Goal: Task Accomplishment & Management: Complete application form

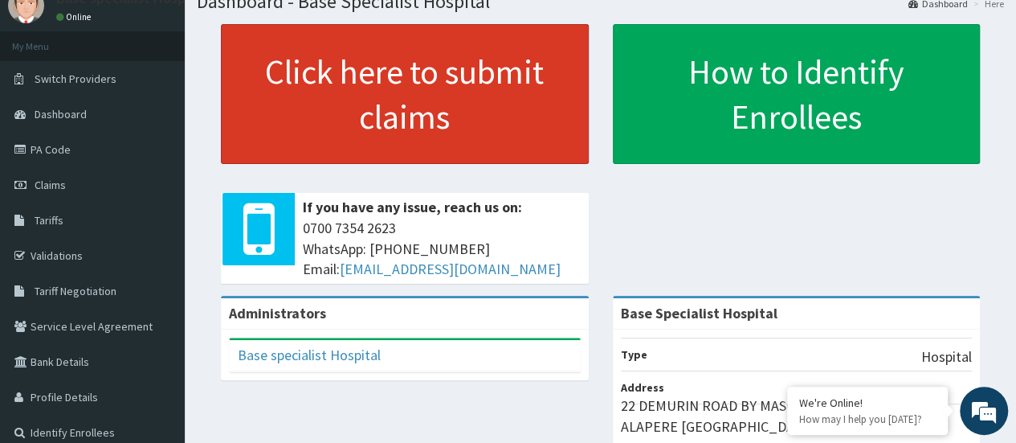
scroll to position [80, 0]
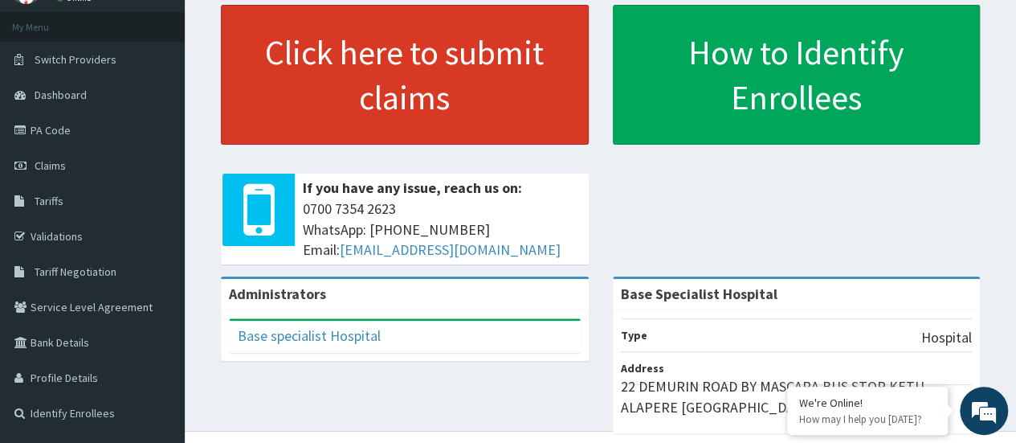
click at [329, 63] on link "Click here to submit claims" at bounding box center [405, 75] width 368 height 140
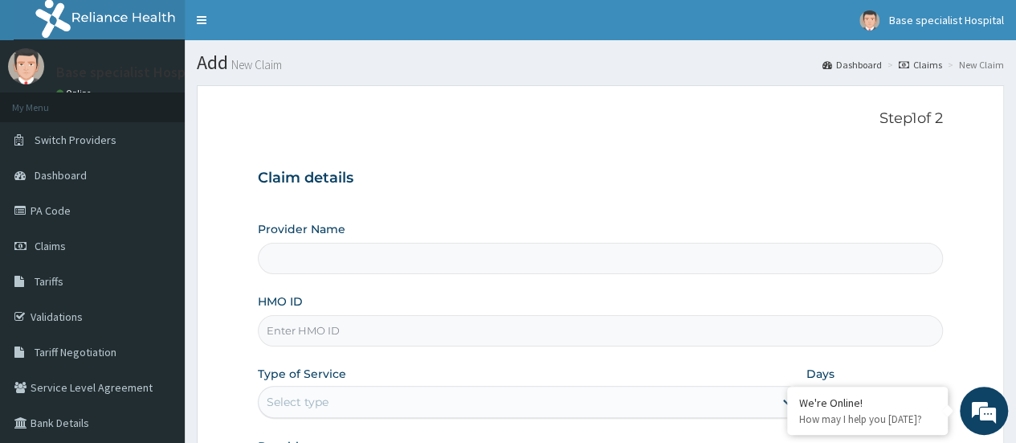
type input "Base Specialist Hospital"
click at [390, 336] on input "HMO ID" at bounding box center [600, 330] width 685 height 31
paste input "FDQ/10060/A"
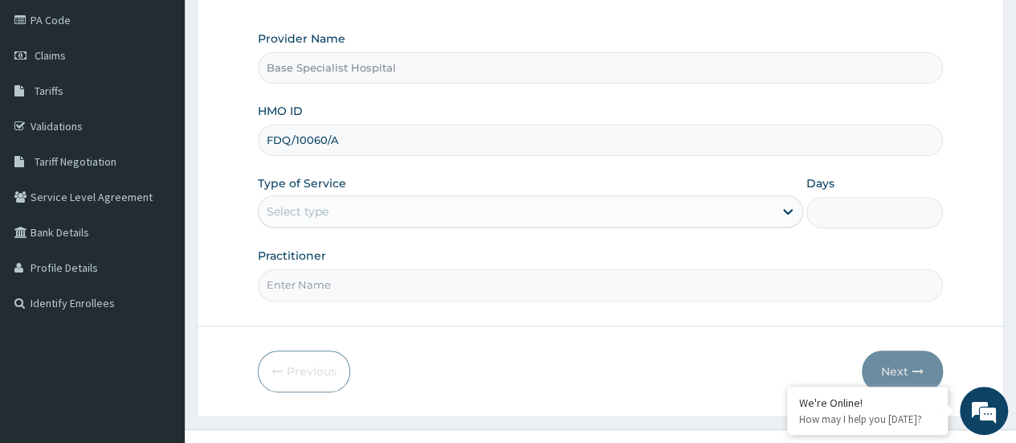
scroll to position [214, 0]
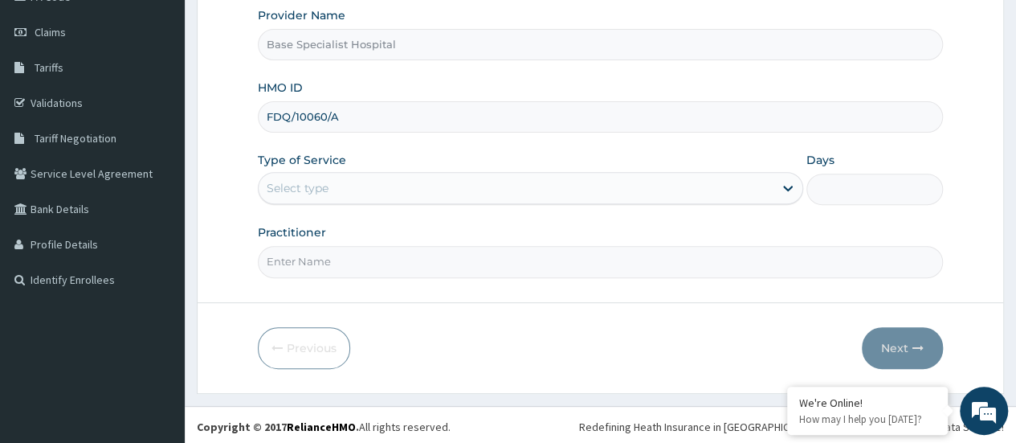
type input "FDQ/10060/A"
click at [455, 184] on div "Select type" at bounding box center [516, 188] width 515 height 26
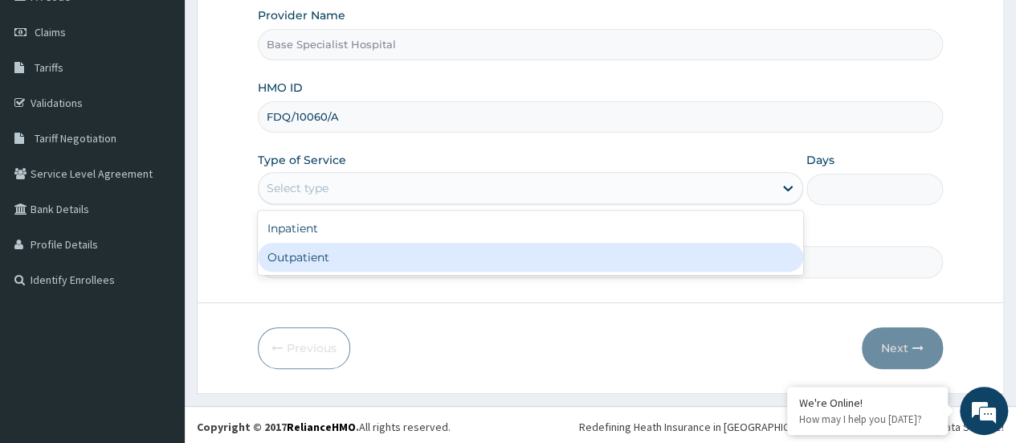
drag, startPoint x: 439, startPoint y: 260, endPoint x: 472, endPoint y: 264, distance: 34.0
click at [440, 260] on div "Outpatient" at bounding box center [531, 257] width 546 height 29
type input "1"
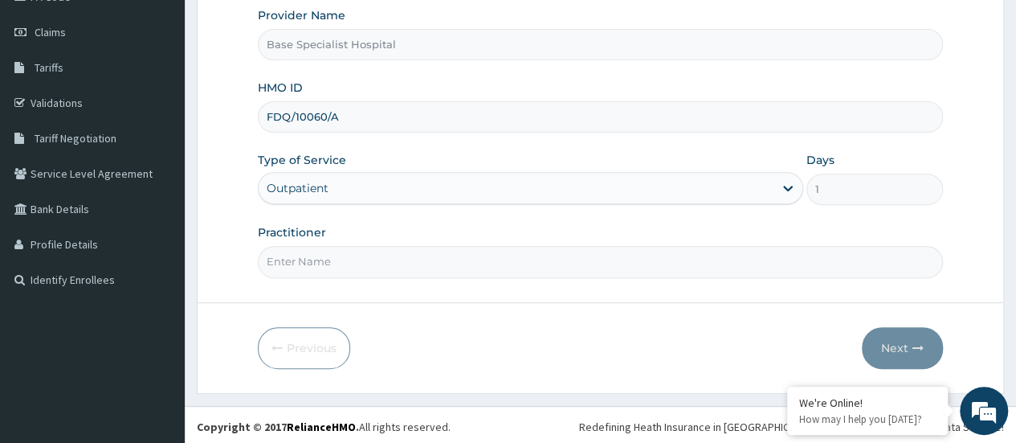
click at [699, 256] on input "Practitioner" at bounding box center [600, 261] width 685 height 31
type input "ADE"
click at [482, 186] on div "Outpatient" at bounding box center [516, 188] width 515 height 26
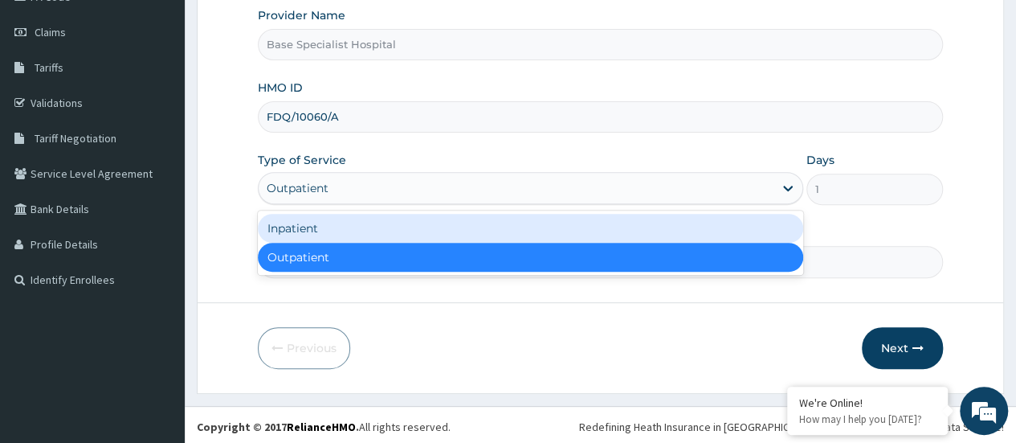
click at [466, 223] on div "Inpatient" at bounding box center [531, 228] width 546 height 29
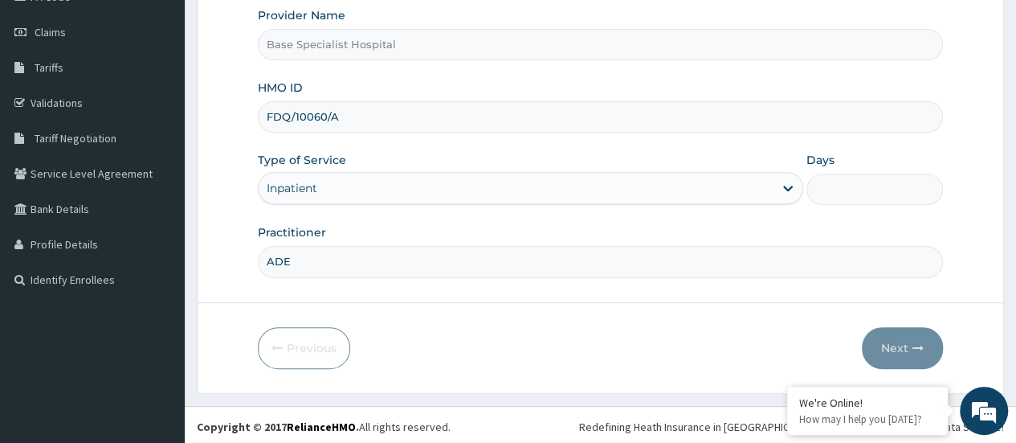
click at [843, 186] on input "Days" at bounding box center [875, 189] width 137 height 31
type input "2"
click at [898, 345] on button "Next" at bounding box center [902, 348] width 81 height 42
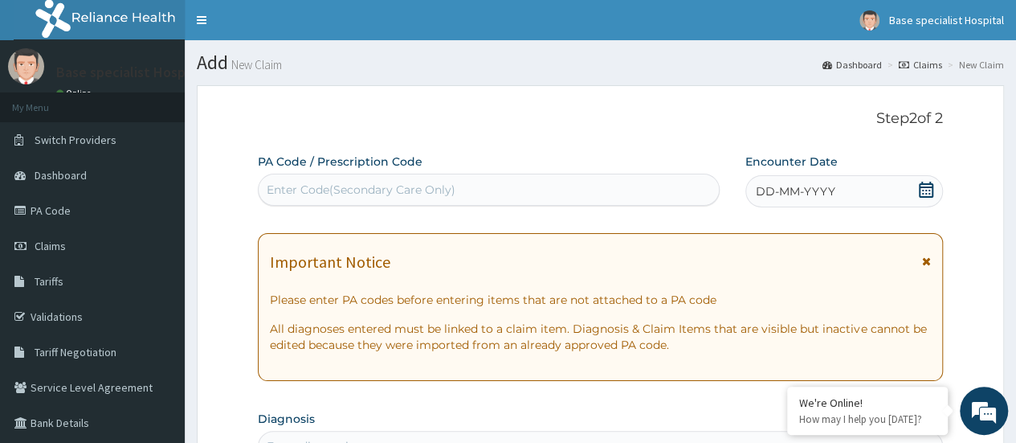
drag, startPoint x: 926, startPoint y: 187, endPoint x: 921, endPoint y: 195, distance: 9.4
click at [926, 188] on icon at bounding box center [926, 190] width 16 height 16
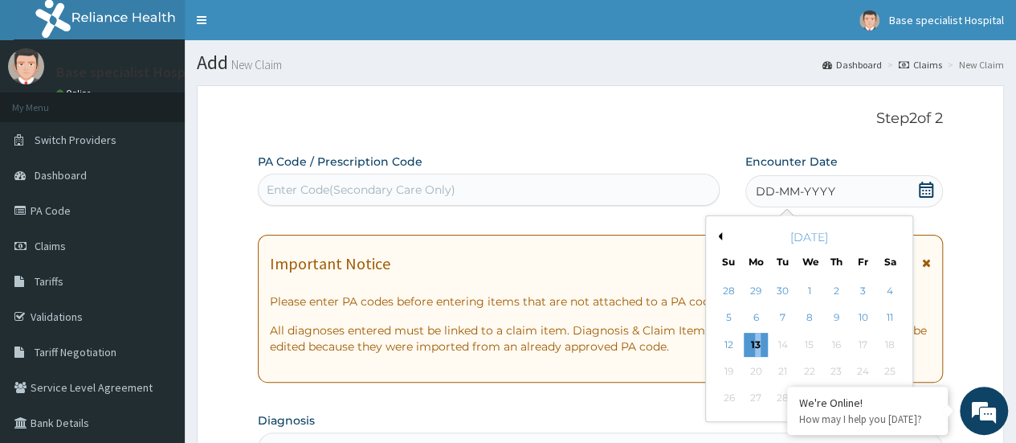
click at [758, 345] on div "13" at bounding box center [756, 345] width 24 height 24
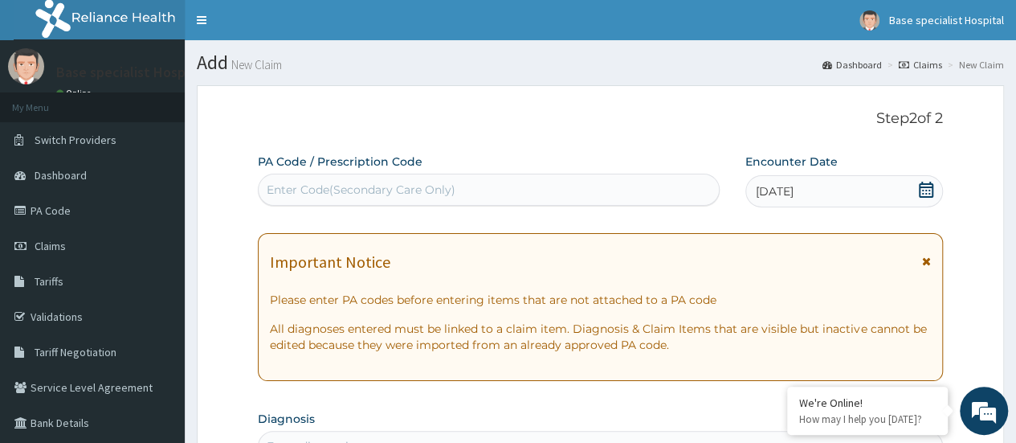
click at [502, 184] on div "Enter Code(Secondary Care Only)" at bounding box center [489, 190] width 460 height 26
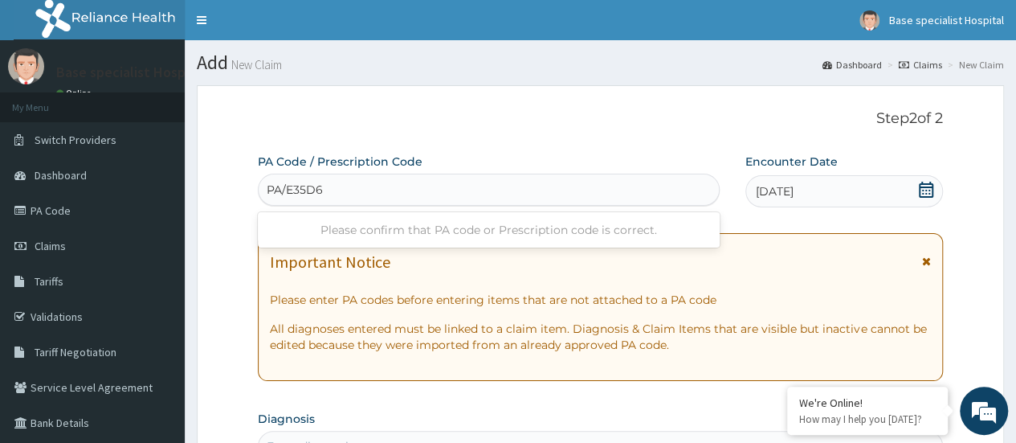
type input "PA/E35D6B"
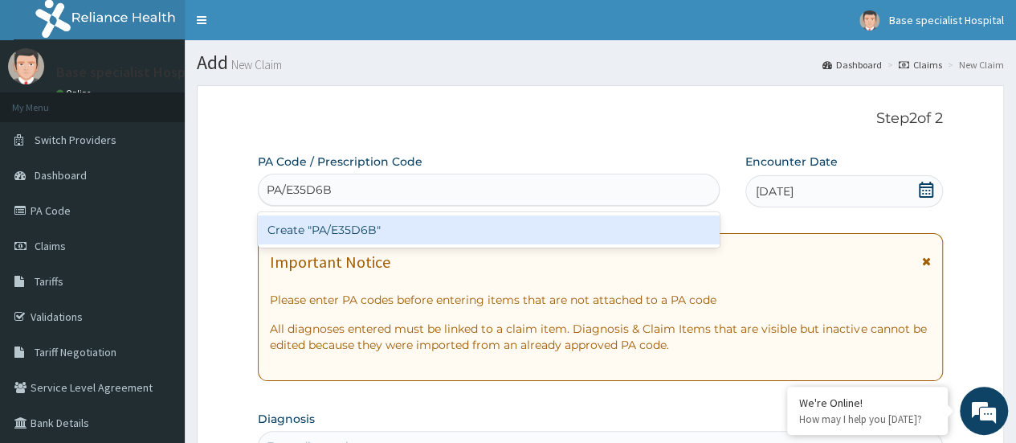
click at [617, 227] on div "Create "PA/E35D6B"" at bounding box center [488, 229] width 461 height 29
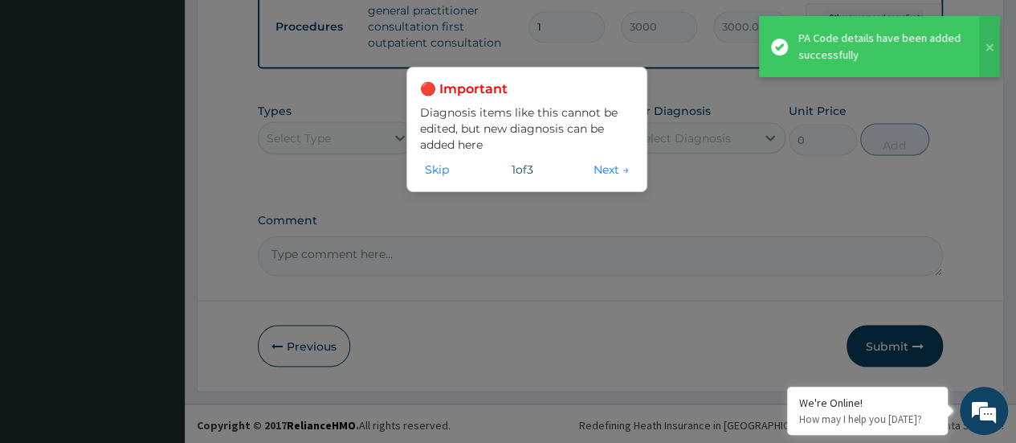
scroll to position [1431, 0]
click at [604, 166] on button "Next →" at bounding box center [611, 170] width 45 height 18
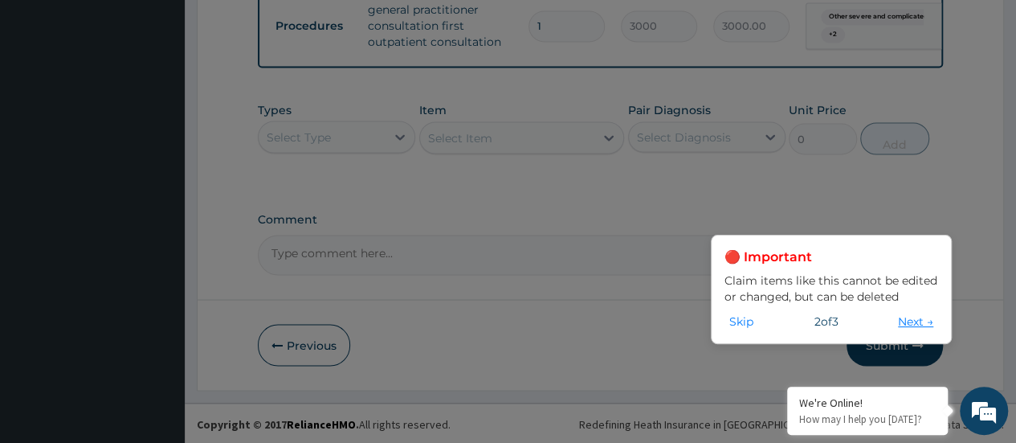
click at [905, 319] on button "Next →" at bounding box center [915, 322] width 45 height 18
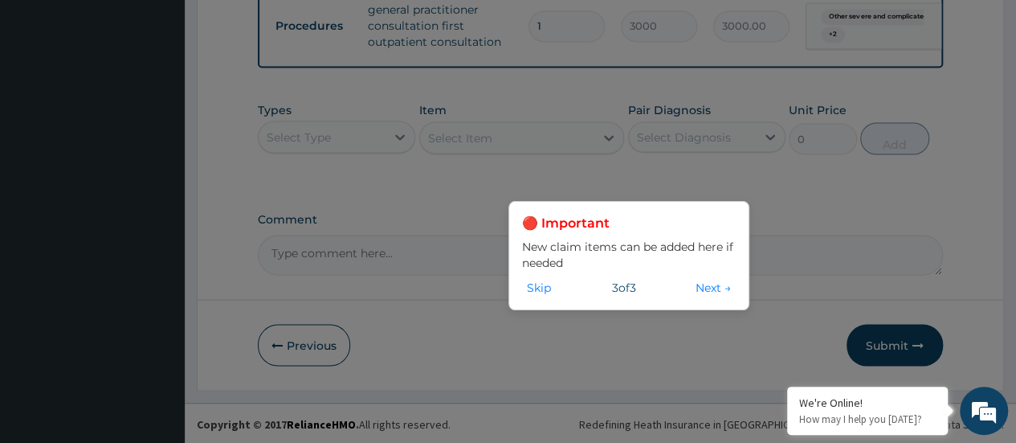
click at [702, 285] on button "Next →" at bounding box center [713, 288] width 45 height 18
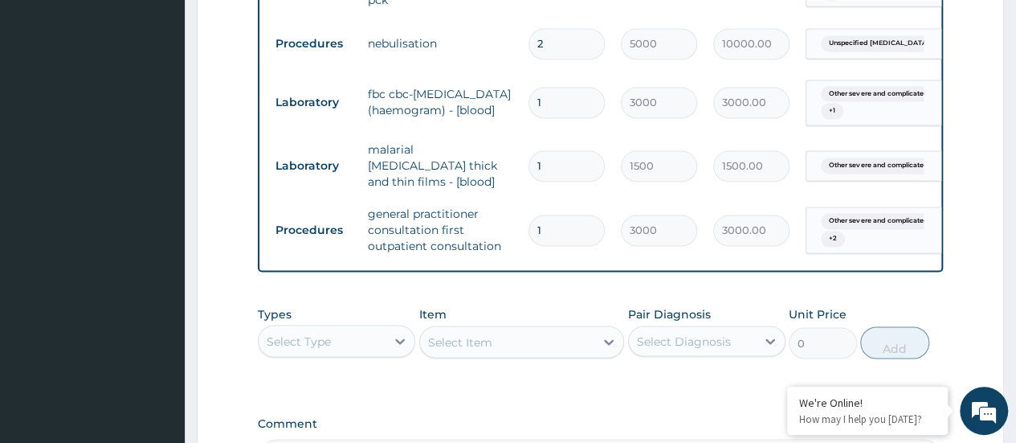
scroll to position [1270, 0]
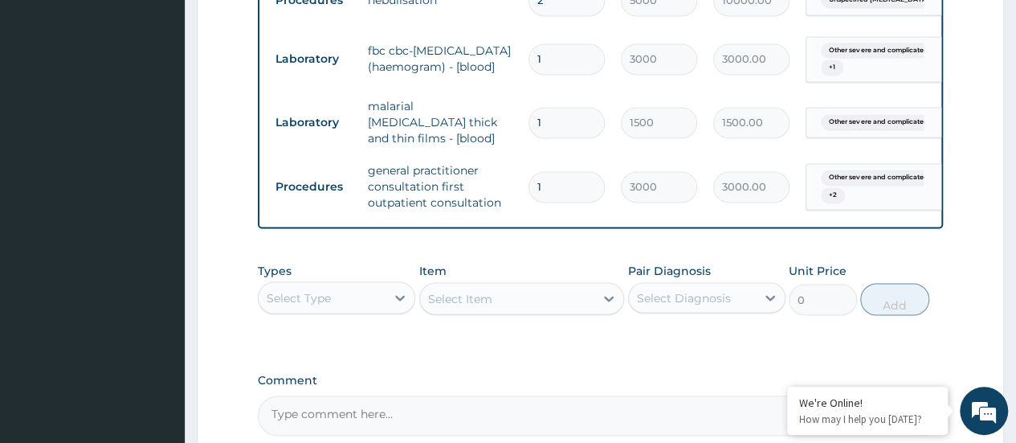
click at [370, 291] on div "Select Type" at bounding box center [322, 297] width 127 height 26
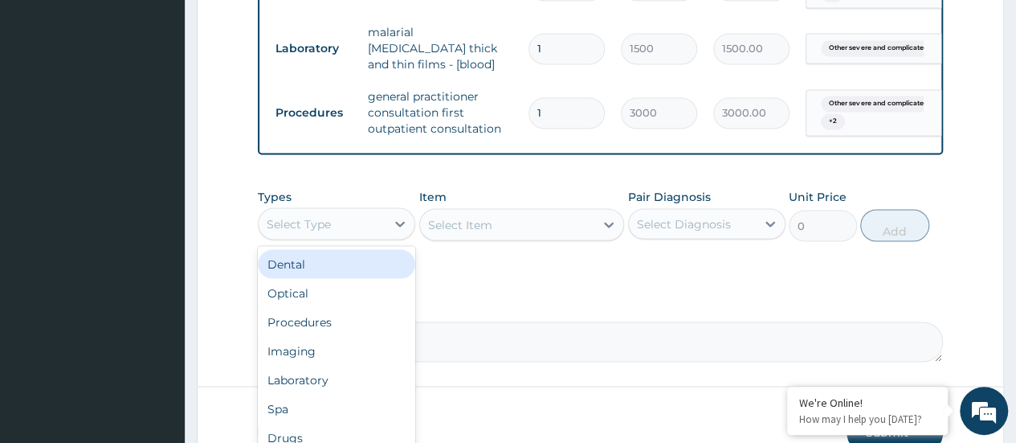
scroll to position [1351, 0]
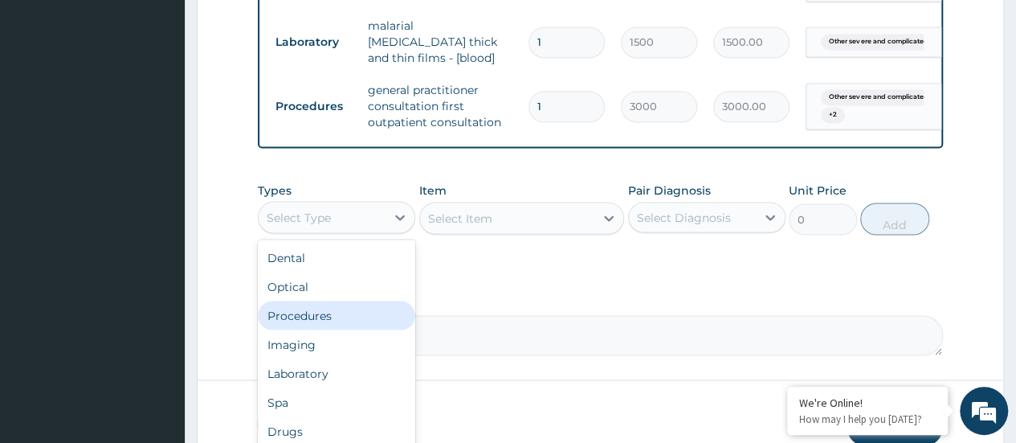
click at [374, 311] on div "Procedures" at bounding box center [336, 315] width 157 height 29
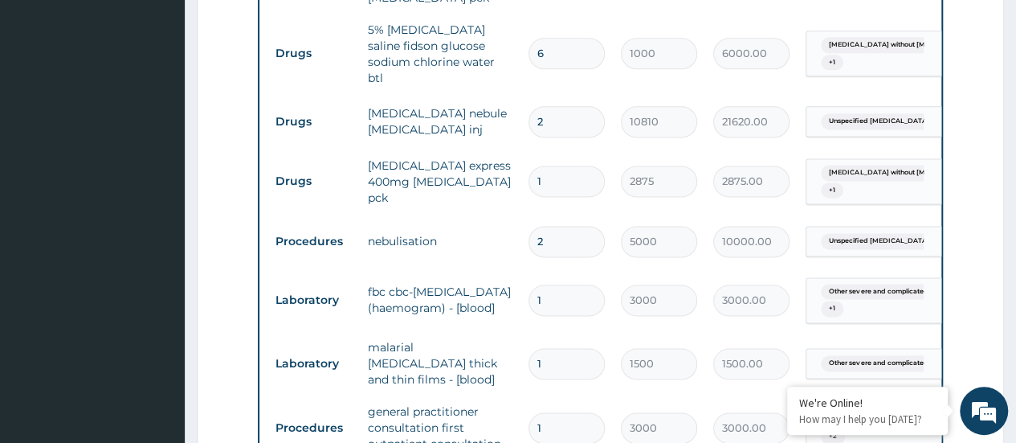
scroll to position [1190, 0]
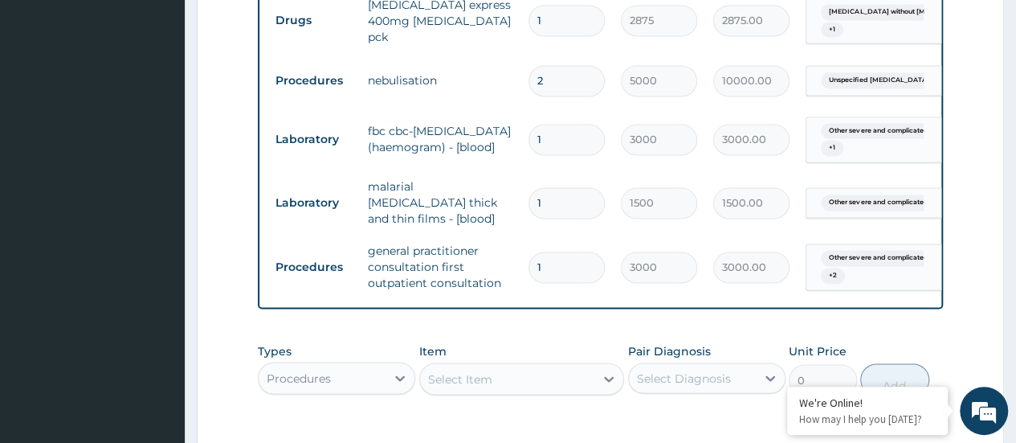
click at [506, 376] on div "Select Item" at bounding box center [507, 379] width 175 height 26
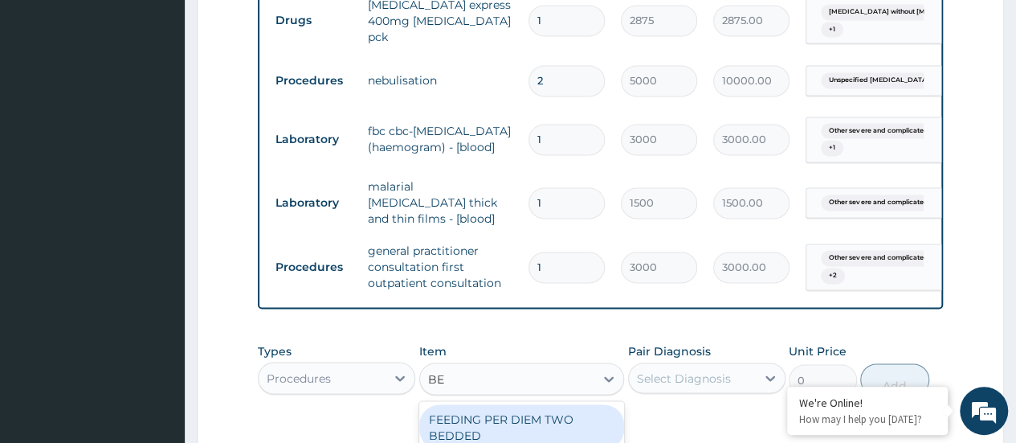
type input "BED"
click at [547, 423] on div "FEEDING PER DIEM TWO BEDDED" at bounding box center [522, 426] width 206 height 45
type input "5000"
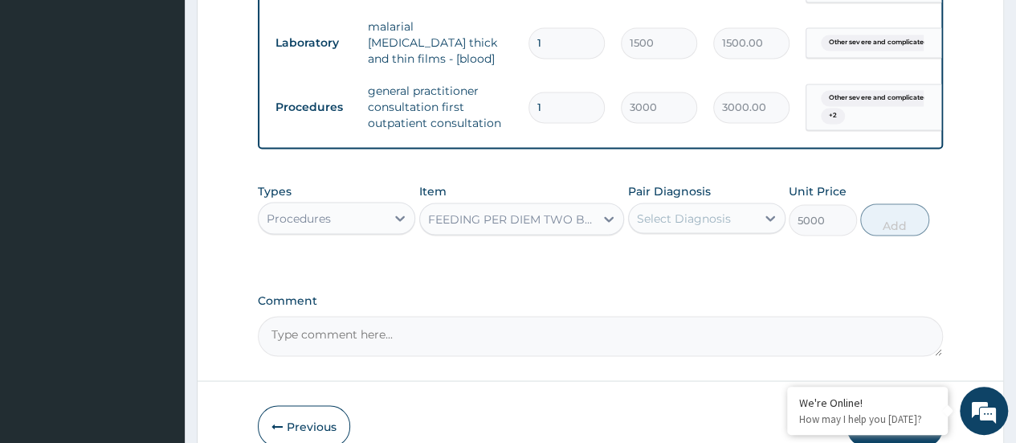
scroll to position [1351, 0]
click at [767, 214] on icon at bounding box center [771, 217] width 16 height 16
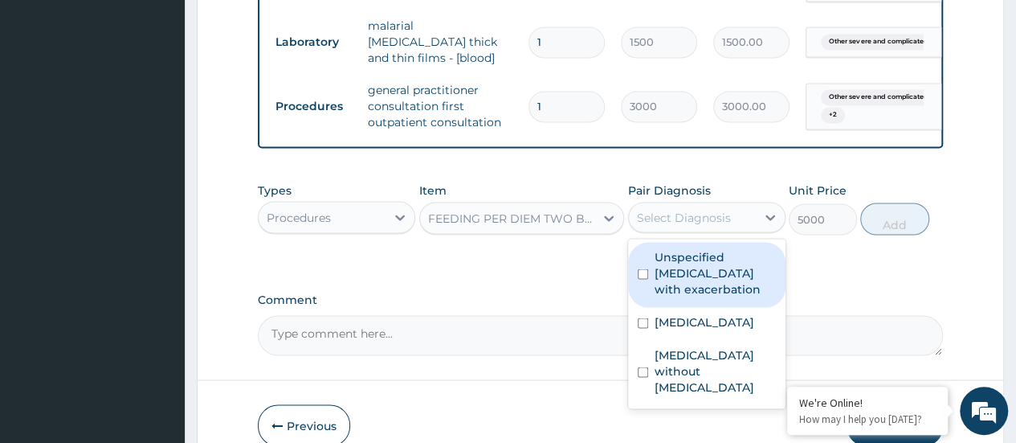
click at [643, 268] on input "checkbox" at bounding box center [643, 273] width 10 height 10
checkbox input "true"
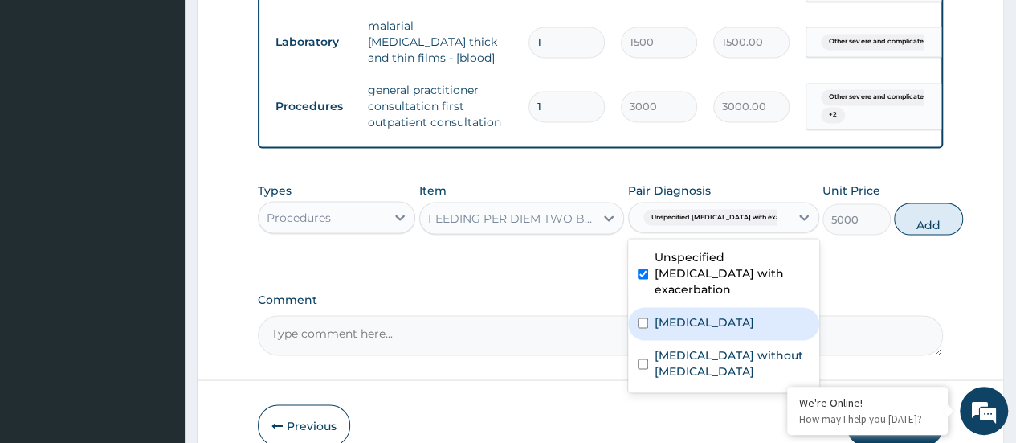
drag, startPoint x: 636, startPoint y: 330, endPoint x: 649, endPoint y: 358, distance: 30.2
click at [638, 330] on div "[MEDICAL_DATA]" at bounding box center [723, 323] width 191 height 33
checkbox input "true"
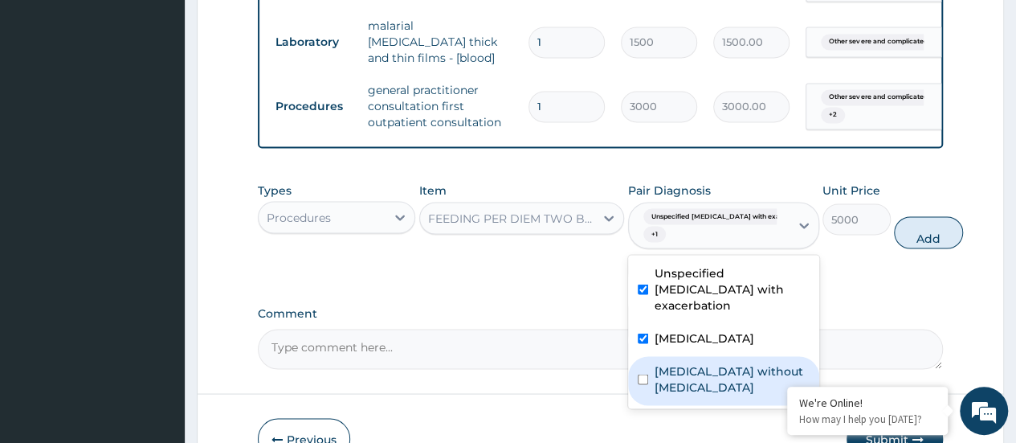
click at [648, 405] on div "[MEDICAL_DATA] without [MEDICAL_DATA]" at bounding box center [723, 380] width 191 height 49
checkbox input "true"
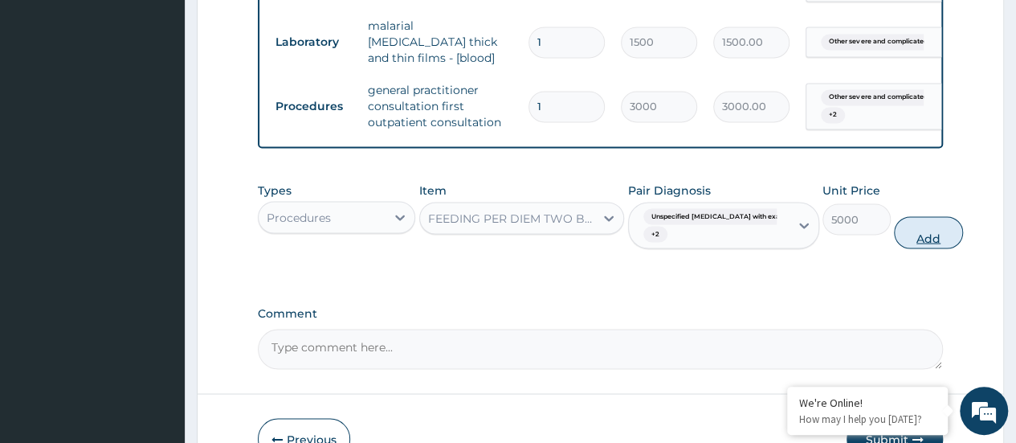
click at [894, 234] on button "Add" at bounding box center [928, 232] width 68 height 32
type input "0"
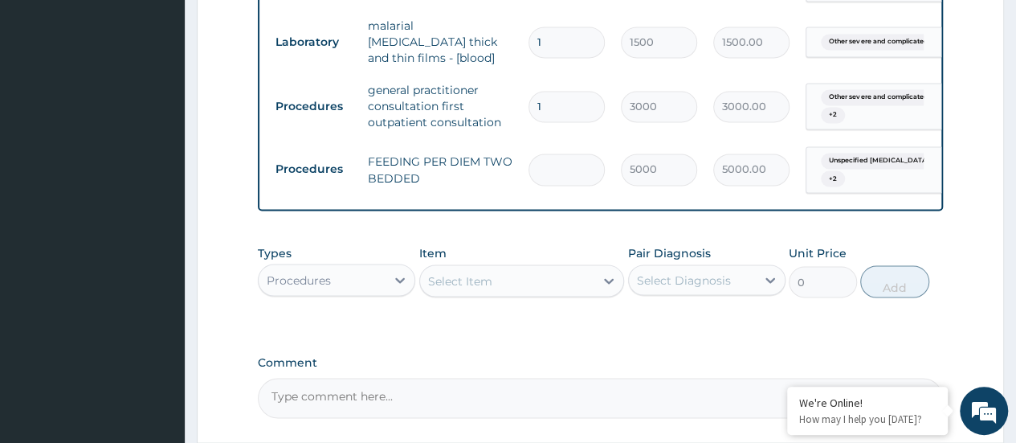
type input "0.00"
type input "4"
type input "20000.00"
type input "4"
click at [579, 284] on div "Select Item" at bounding box center [507, 281] width 175 height 26
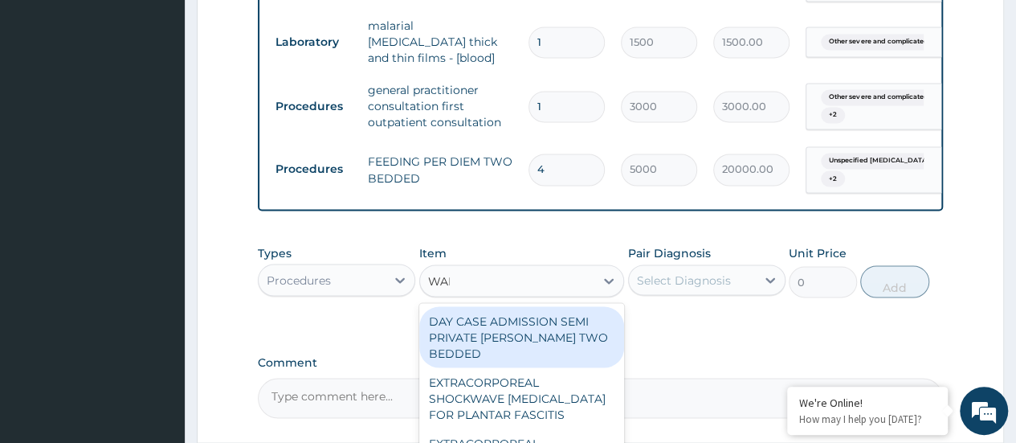
type input "WARD"
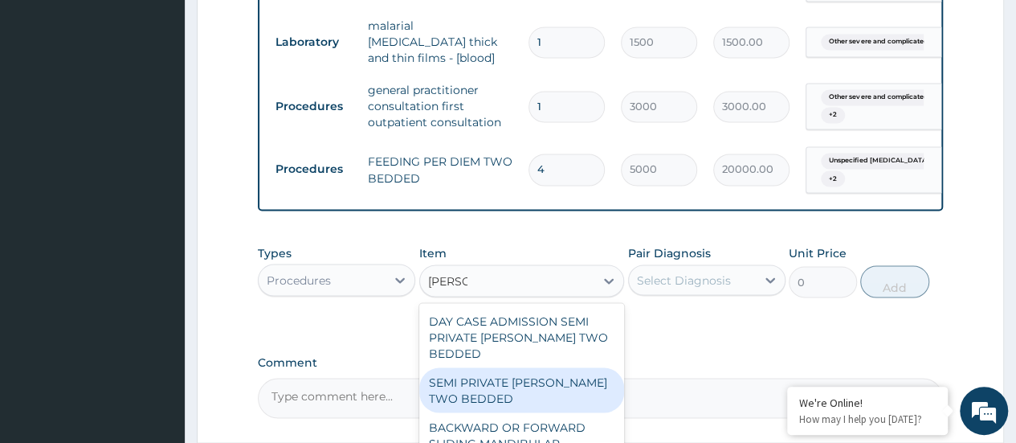
click at [563, 388] on div "SEMI PRIVATE [PERSON_NAME] TWO BEDDED" at bounding box center [522, 389] width 206 height 45
type input "5500"
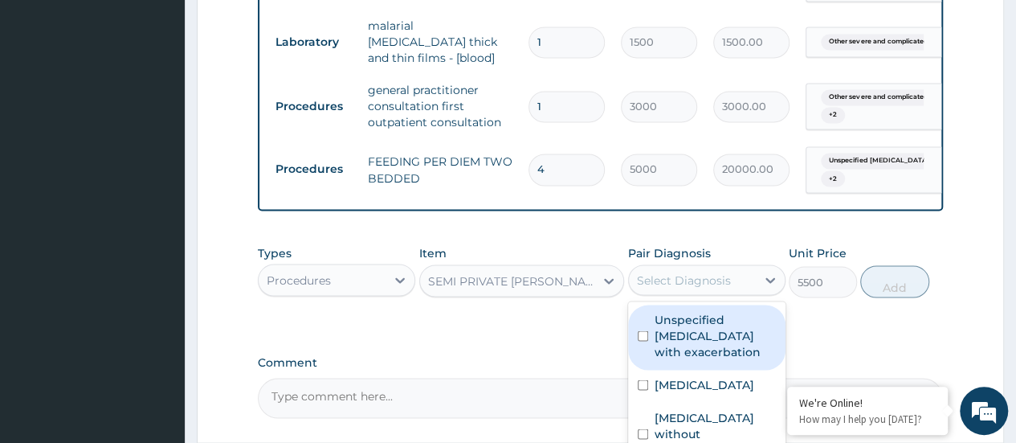
click at [685, 274] on div "Select Diagnosis" at bounding box center [684, 280] width 94 height 16
click at [646, 330] on input "checkbox" at bounding box center [643, 335] width 10 height 10
checkbox input "true"
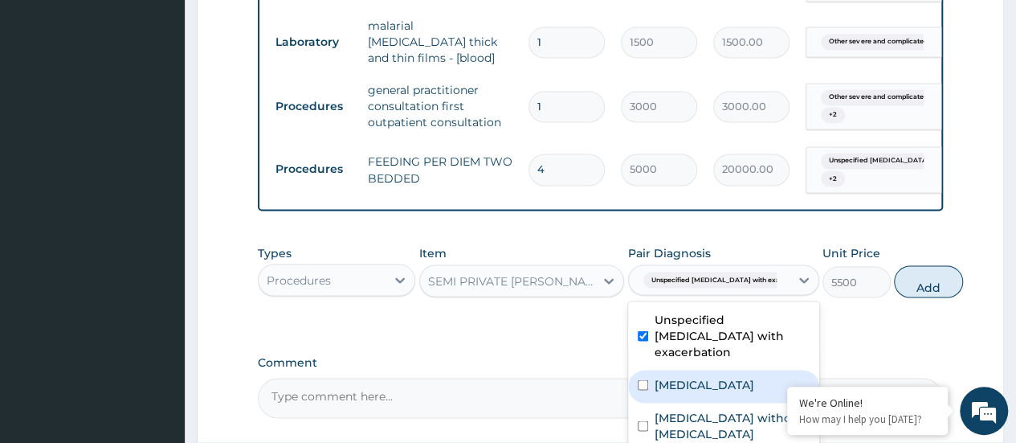
click at [644, 388] on div "[MEDICAL_DATA]" at bounding box center [723, 386] width 191 height 33
checkbox input "true"
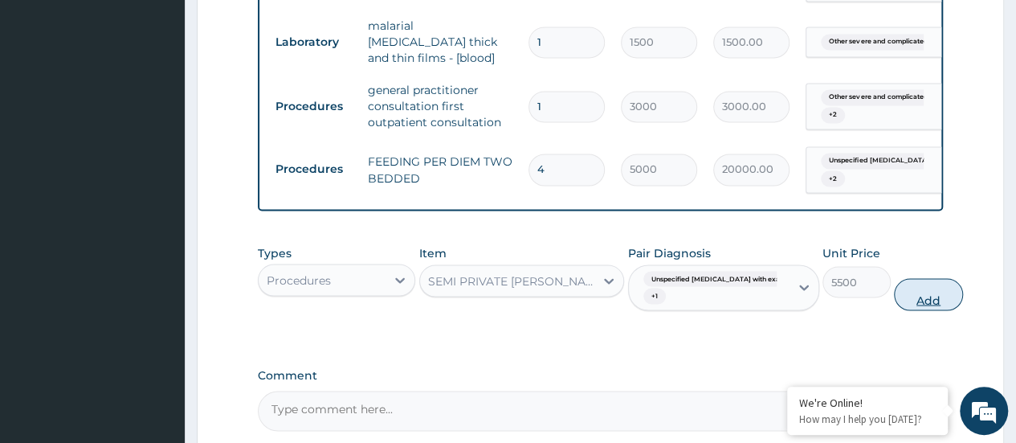
click at [898, 288] on button "Add" at bounding box center [928, 294] width 68 height 32
type input "0"
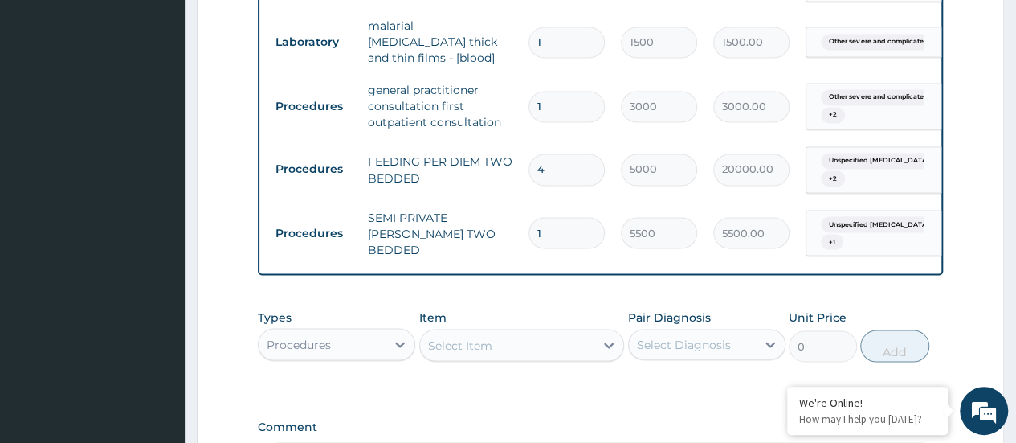
type input "0.00"
type input "2"
type input "11000.00"
type input "2"
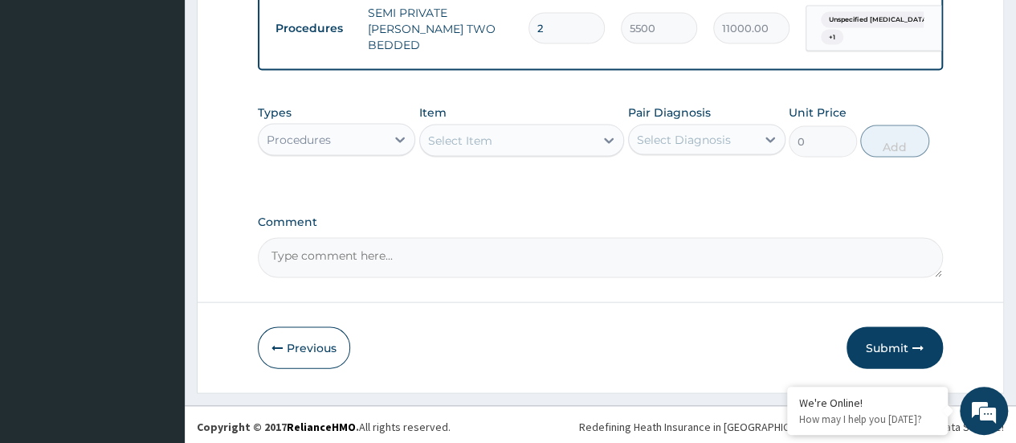
drag, startPoint x: 895, startPoint y: 338, endPoint x: 910, endPoint y: 340, distance: 14.6
click at [897, 338] on button "Submit" at bounding box center [895, 348] width 96 height 42
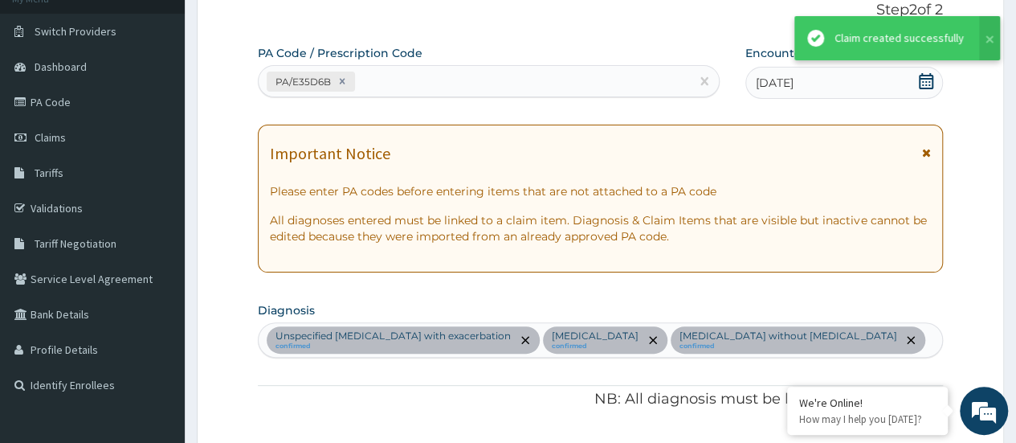
scroll to position [1555, 0]
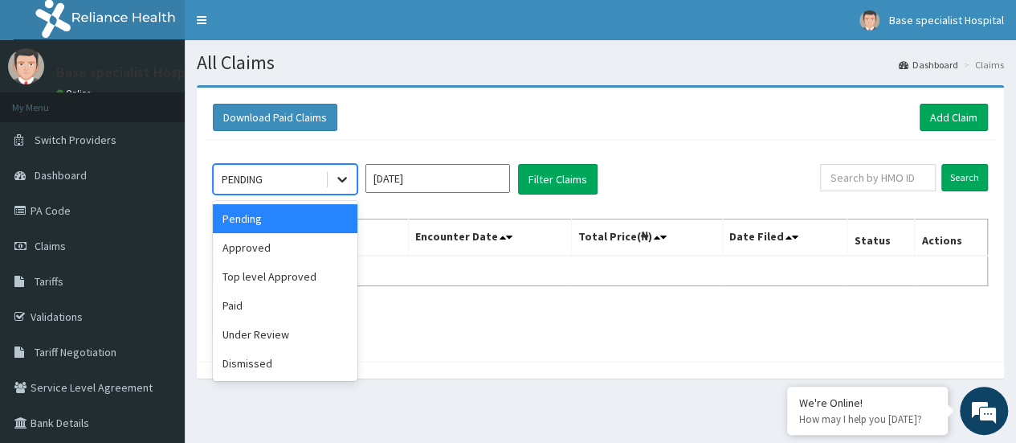
click at [339, 182] on icon at bounding box center [342, 179] width 16 height 16
click at [319, 340] on div "Under Review" at bounding box center [285, 334] width 145 height 29
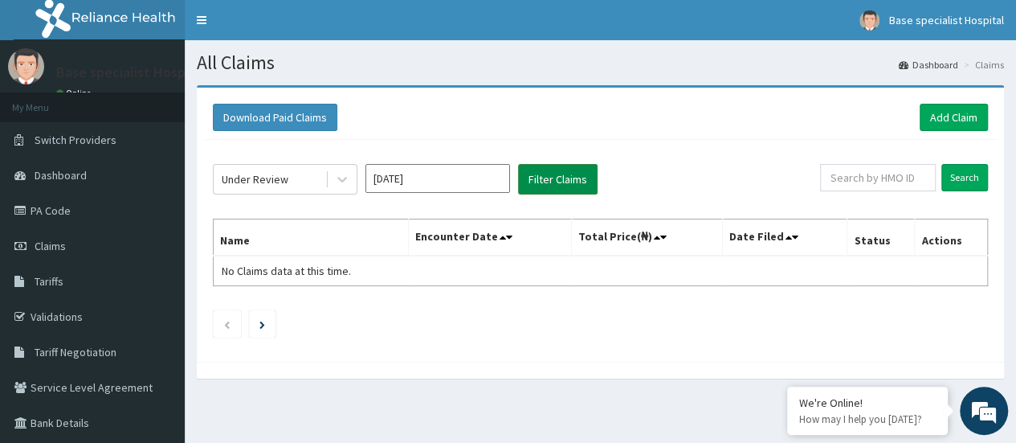
click at [550, 180] on button "Filter Claims" at bounding box center [558, 179] width 80 height 31
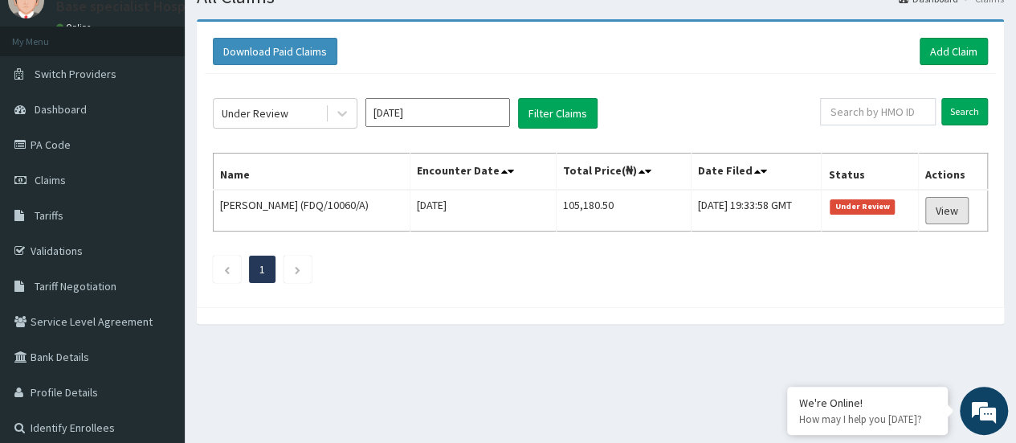
scroll to position [80, 0]
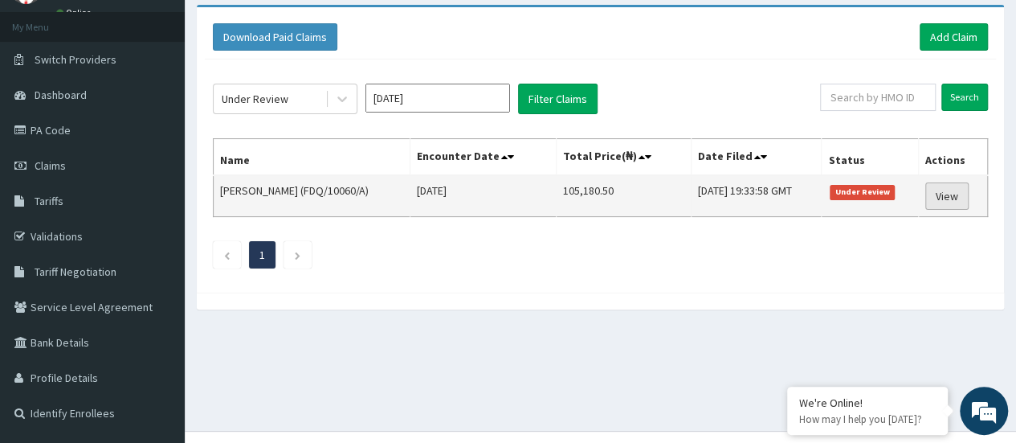
click at [955, 194] on link "View" at bounding box center [947, 195] width 43 height 27
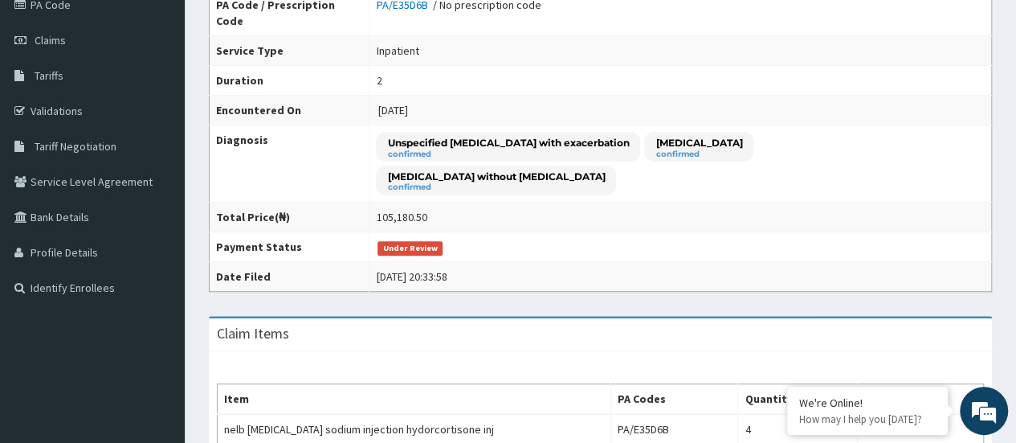
scroll to position [112, 0]
